Goal: Transaction & Acquisition: Download file/media

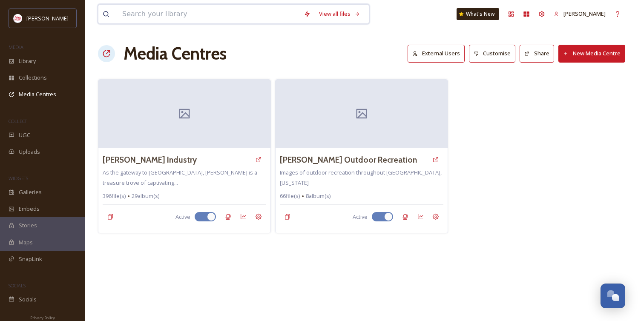
click at [147, 13] on input at bounding box center [208, 14] width 181 height 19
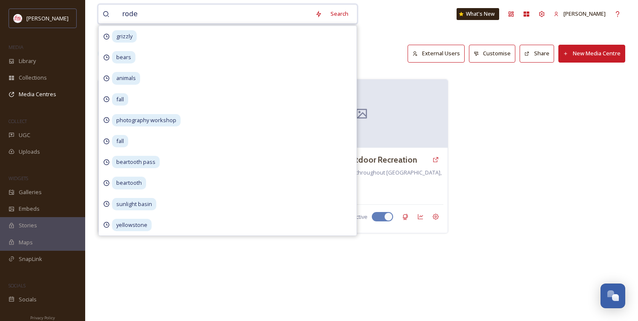
type input "rodeo"
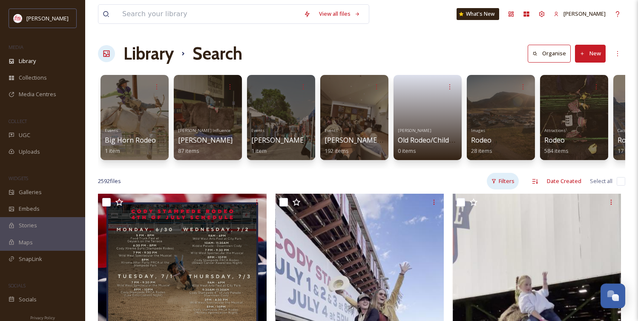
click at [506, 182] on div "Filters" at bounding box center [503, 181] width 32 height 17
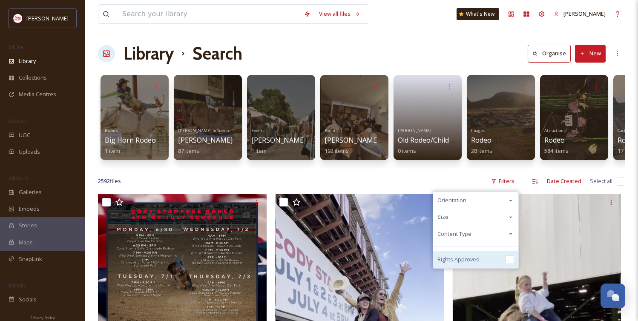
click at [470, 257] on span "Rights Approved" at bounding box center [458, 259] width 42 height 8
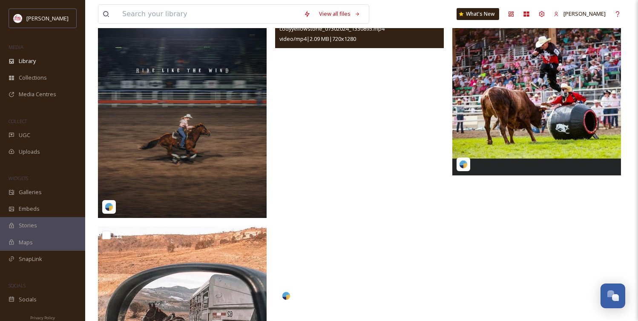
scroll to position [845, 0]
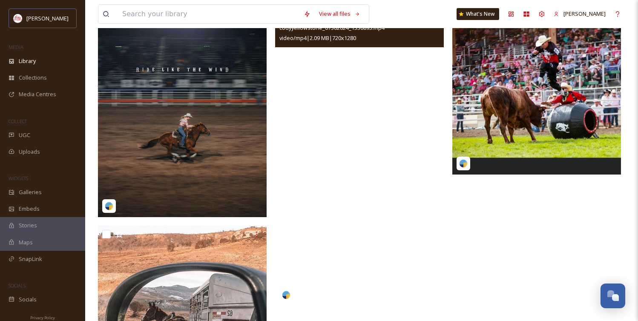
click at [366, 220] on video "codyyellowstone_07302024_1330893.mp4" at bounding box center [359, 156] width 169 height 300
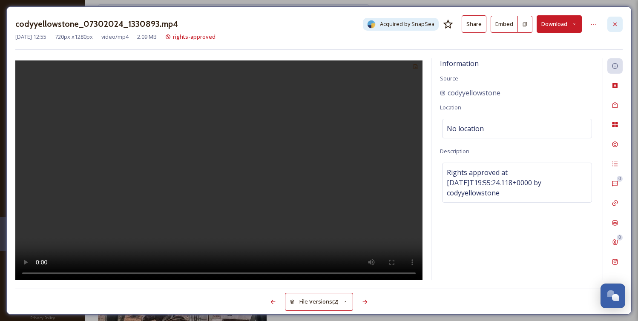
click at [616, 23] on icon at bounding box center [614, 24] width 7 height 7
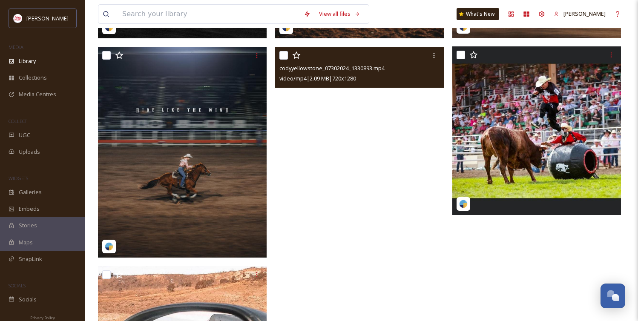
scroll to position [805, 0]
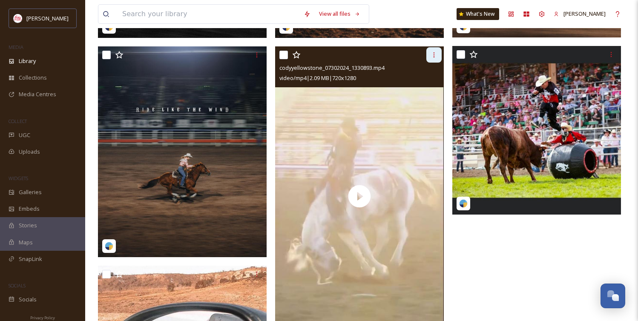
click at [437, 53] on icon at bounding box center [433, 55] width 7 height 7
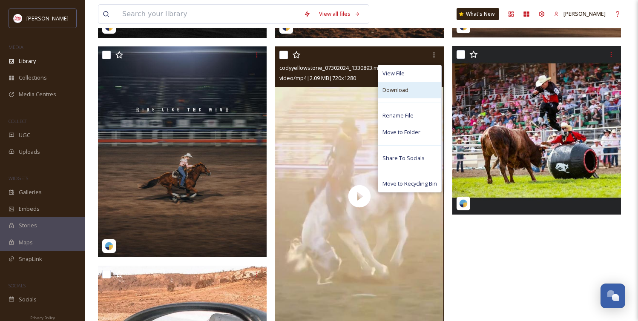
click at [400, 90] on span "Download" at bounding box center [395, 90] width 26 height 8
